Goal: Task Accomplishment & Management: Manage account settings

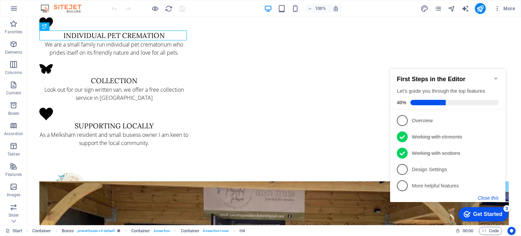
click at [489, 196] on button "Close this" at bounding box center [488, 197] width 21 height 5
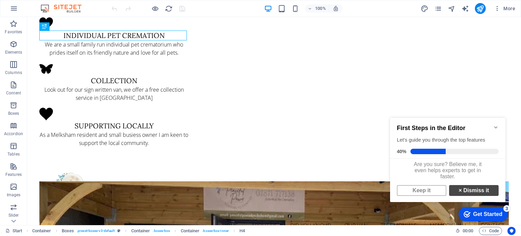
click at [469, 191] on link "× Dismiss it" at bounding box center [474, 190] width 50 height 11
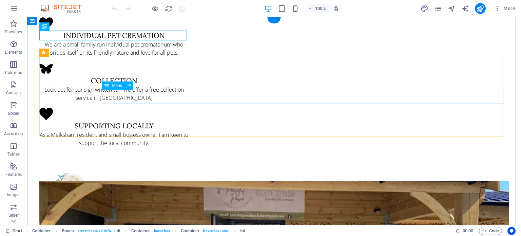
click at [388, 218] on nav "Home About us Did you know? Our Van Testimonials memory wall Contact" at bounding box center [273, 225] width 469 height 14
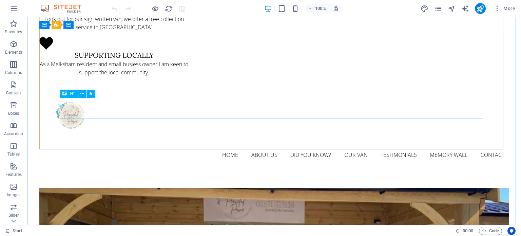
scroll to position [68, 0]
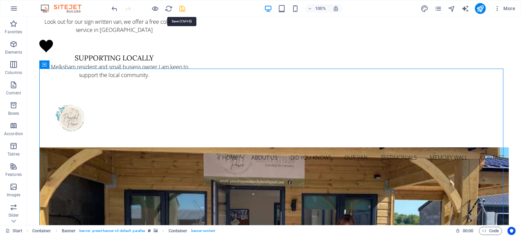
click at [183, 9] on icon "save" at bounding box center [182, 9] width 8 height 8
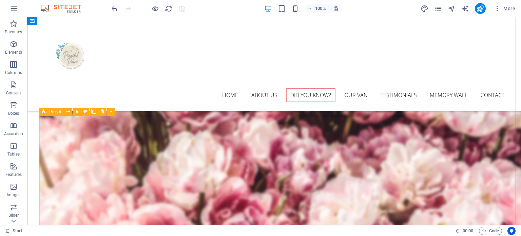
scroll to position [712, 0]
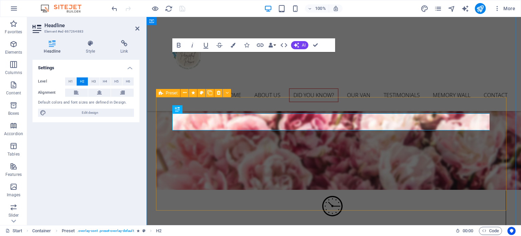
scroll to position [839, 0]
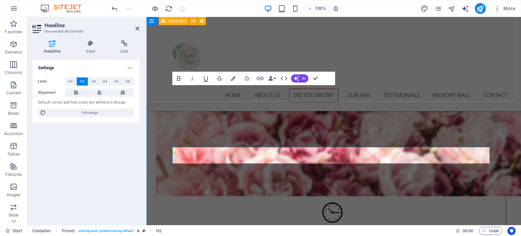
click at [444, 97] on nav "Home About us Did you know? Our Van Testimonials memory wall Contact" at bounding box center [334, 95] width 356 height 14
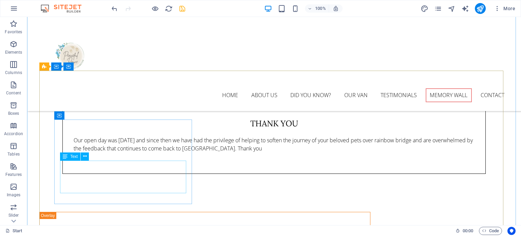
scroll to position [2170, 0]
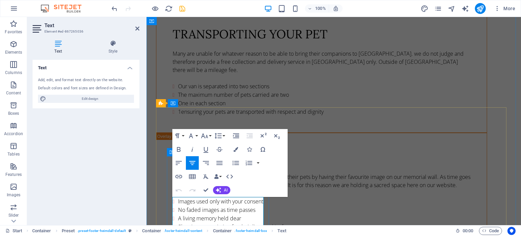
drag, startPoint x: 231, startPoint y: 208, endPoint x: 290, endPoint y: 333, distance: 138.5
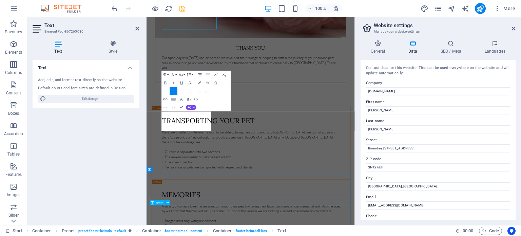
scroll to position [2467, 0]
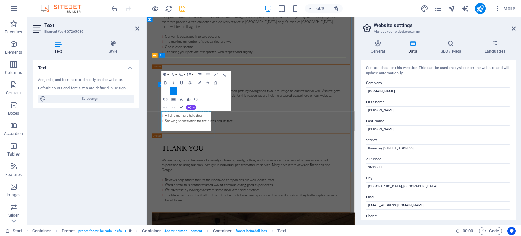
drag, startPoint x: 307, startPoint y: 248, endPoint x: 373, endPoint y: 161, distance: 108.6
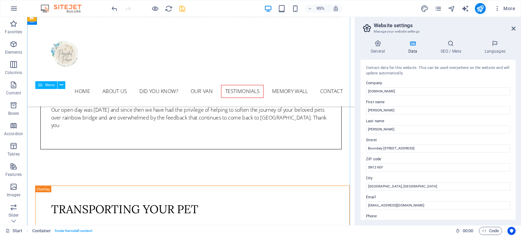
scroll to position [1956, 0]
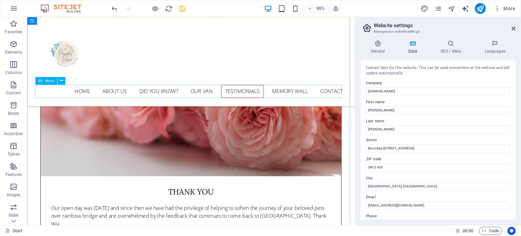
click at [202, 98] on nav "Home About us Did you know? Our Van Testimonials memory wall Contact" at bounding box center [200, 95] width 328 height 14
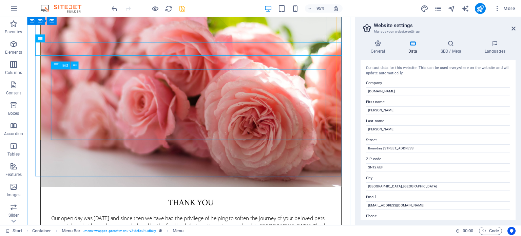
scroll to position [2091, 0]
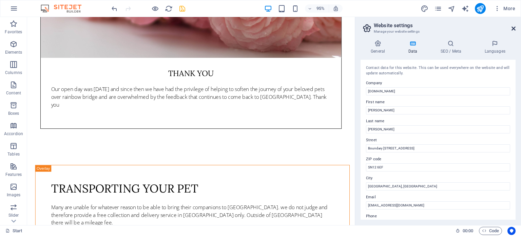
click at [512, 27] on icon at bounding box center [513, 28] width 4 height 5
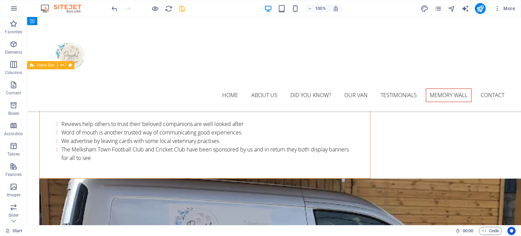
scroll to position [2505, 0]
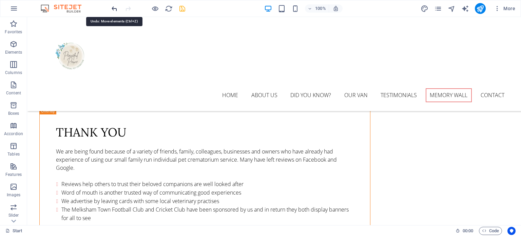
click at [113, 9] on icon "undo" at bounding box center [115, 9] width 8 height 8
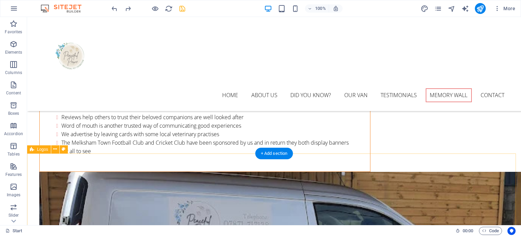
scroll to position [2532, 0]
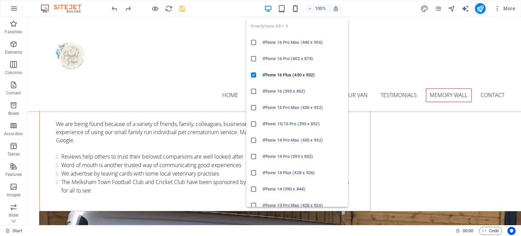
click at [295, 6] on icon "button" at bounding box center [295, 9] width 8 height 8
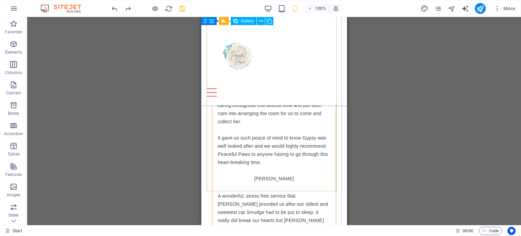
scroll to position [2926, 0]
